Goal: Transaction & Acquisition: Purchase product/service

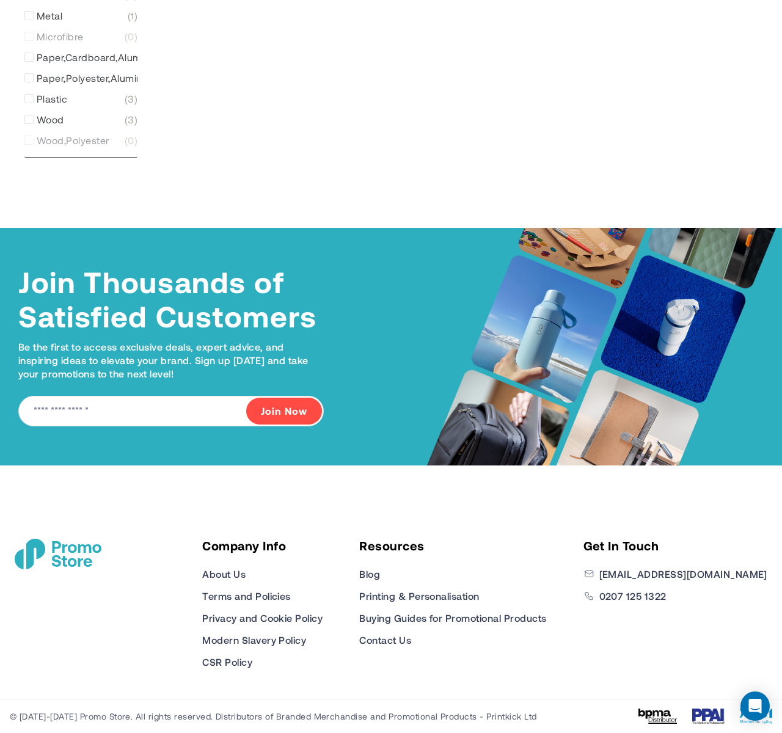
type input "****"
